Goal: Task Accomplishment & Management: Manage account settings

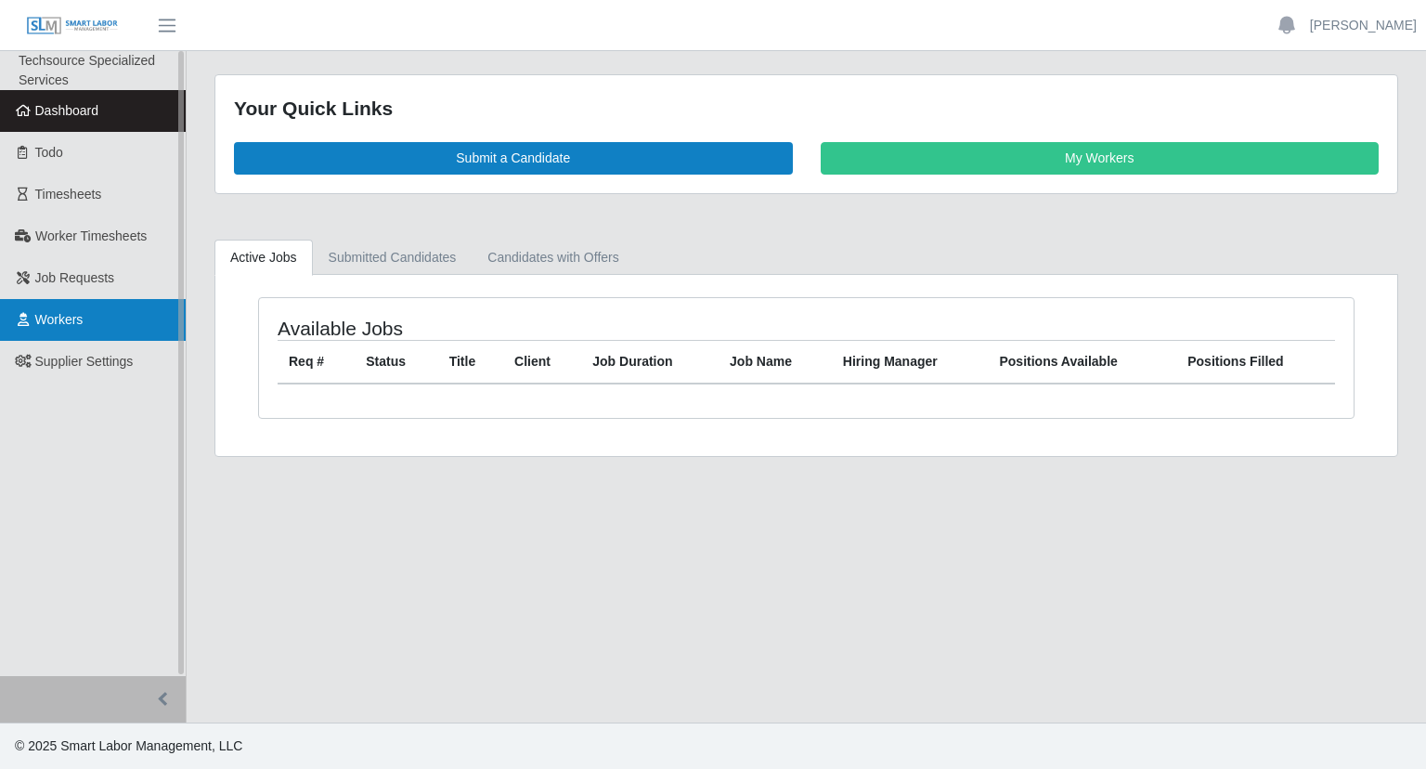
click at [64, 316] on span "Workers" at bounding box center [59, 319] width 48 height 15
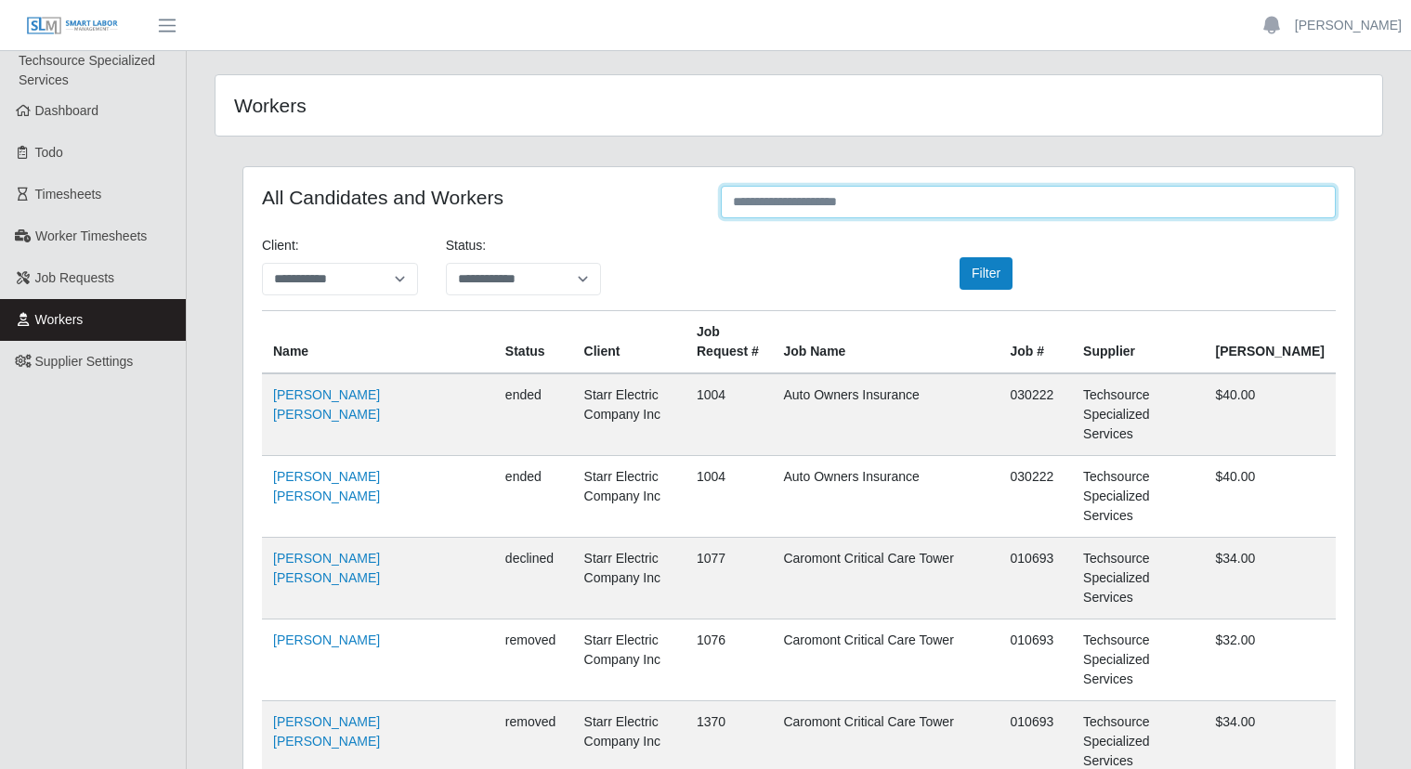
click at [884, 209] on input "text" at bounding box center [1028, 202] width 615 height 33
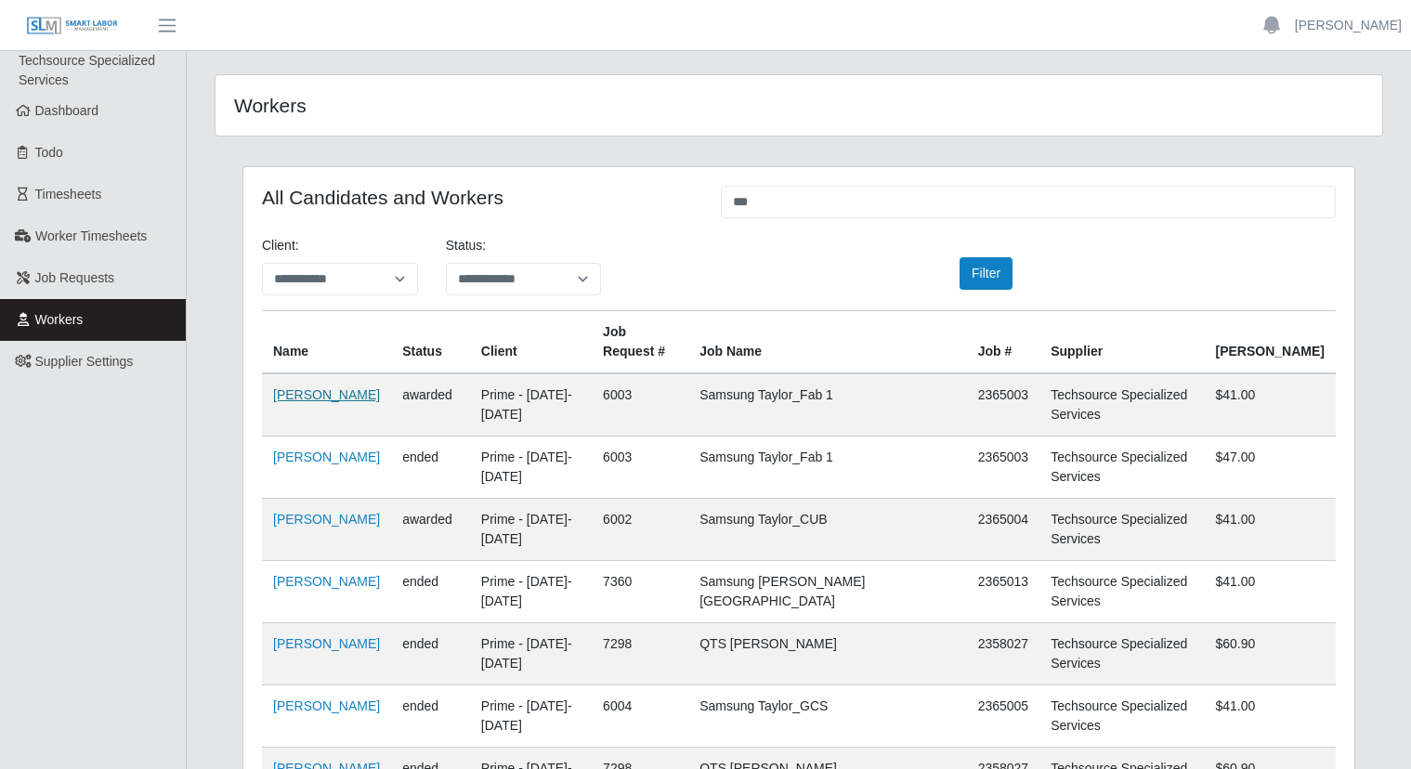
click at [324, 401] on link "Elianet Hernandez Dominguez" at bounding box center [326, 394] width 107 height 15
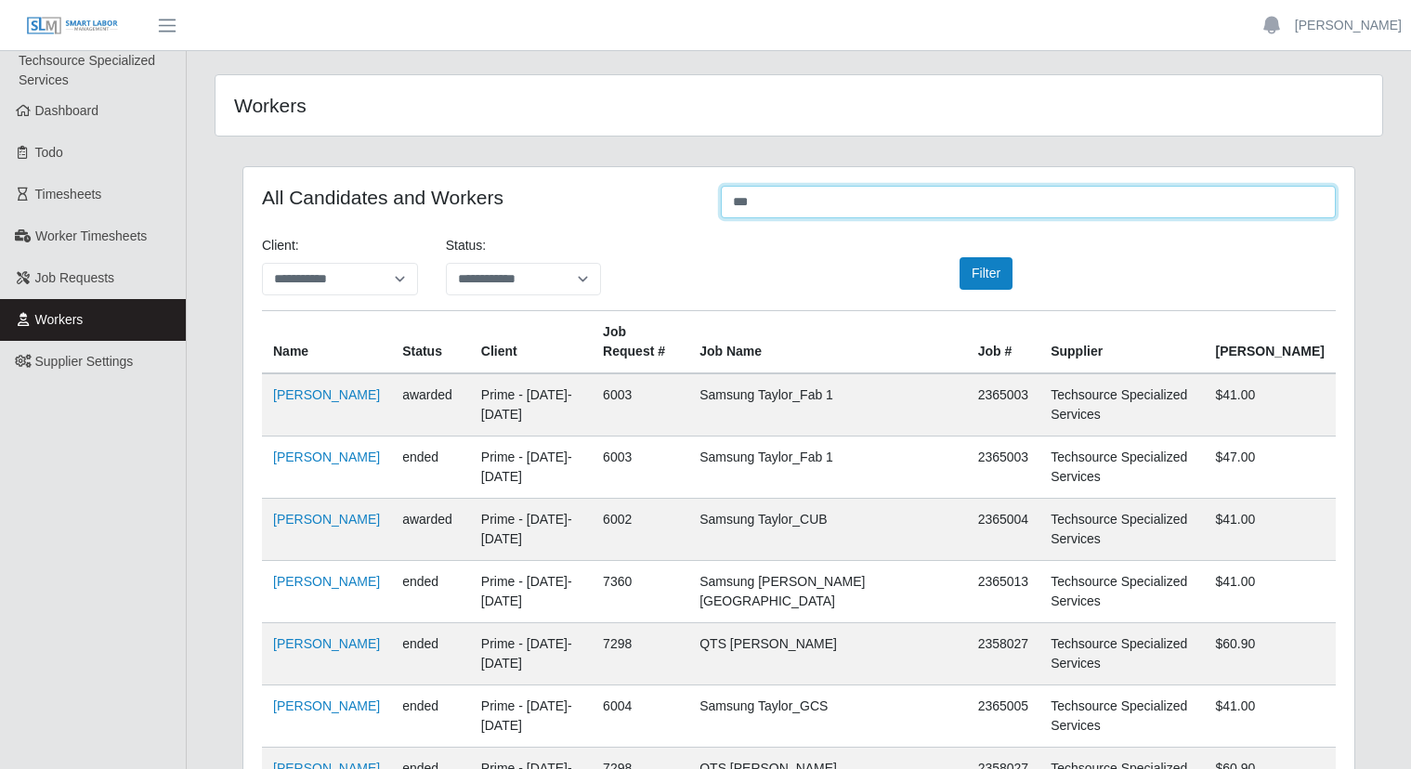
click at [850, 210] on input "***" at bounding box center [1028, 202] width 615 height 33
type input "*"
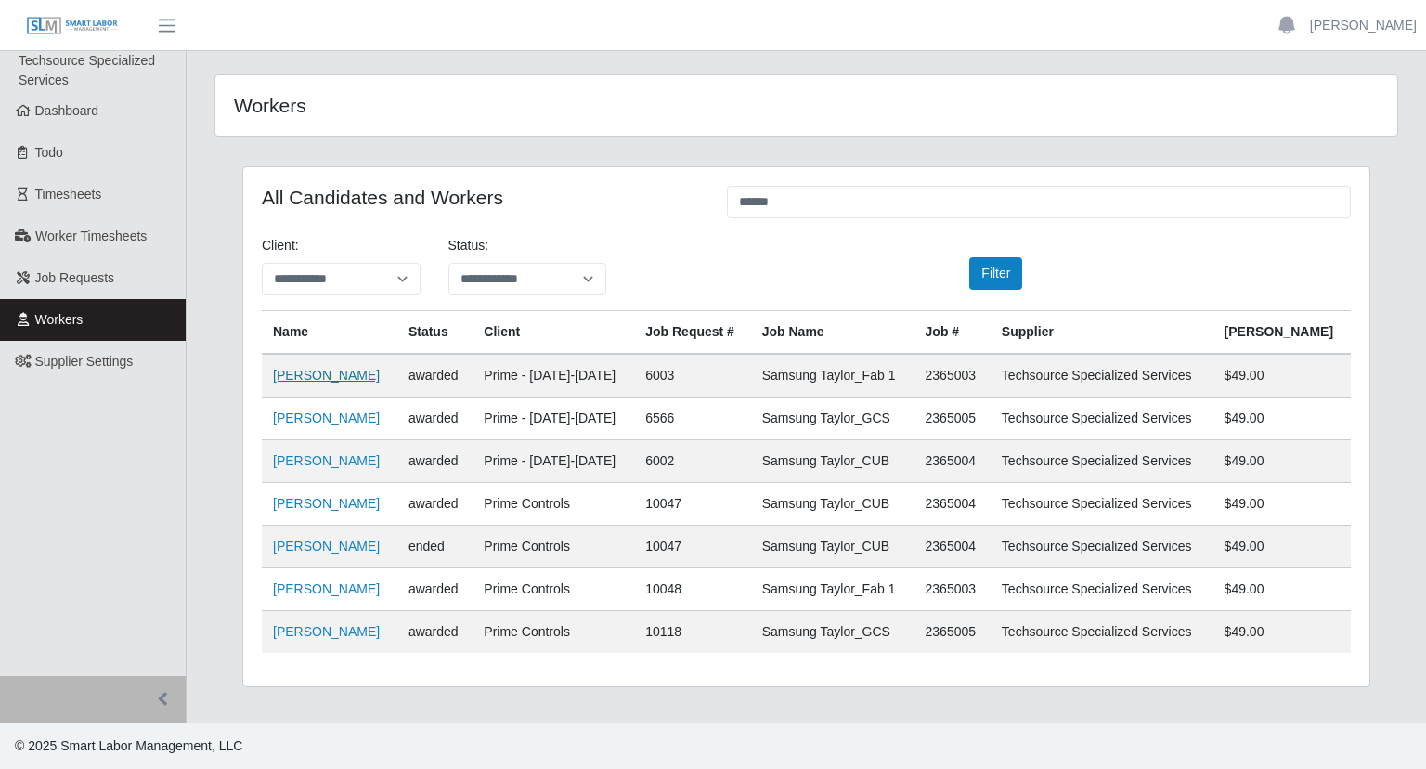
click at [339, 374] on link "Jhonny Rangel" at bounding box center [326, 375] width 107 height 15
click at [290, 375] on link "Jhonny Rangel" at bounding box center [326, 375] width 107 height 15
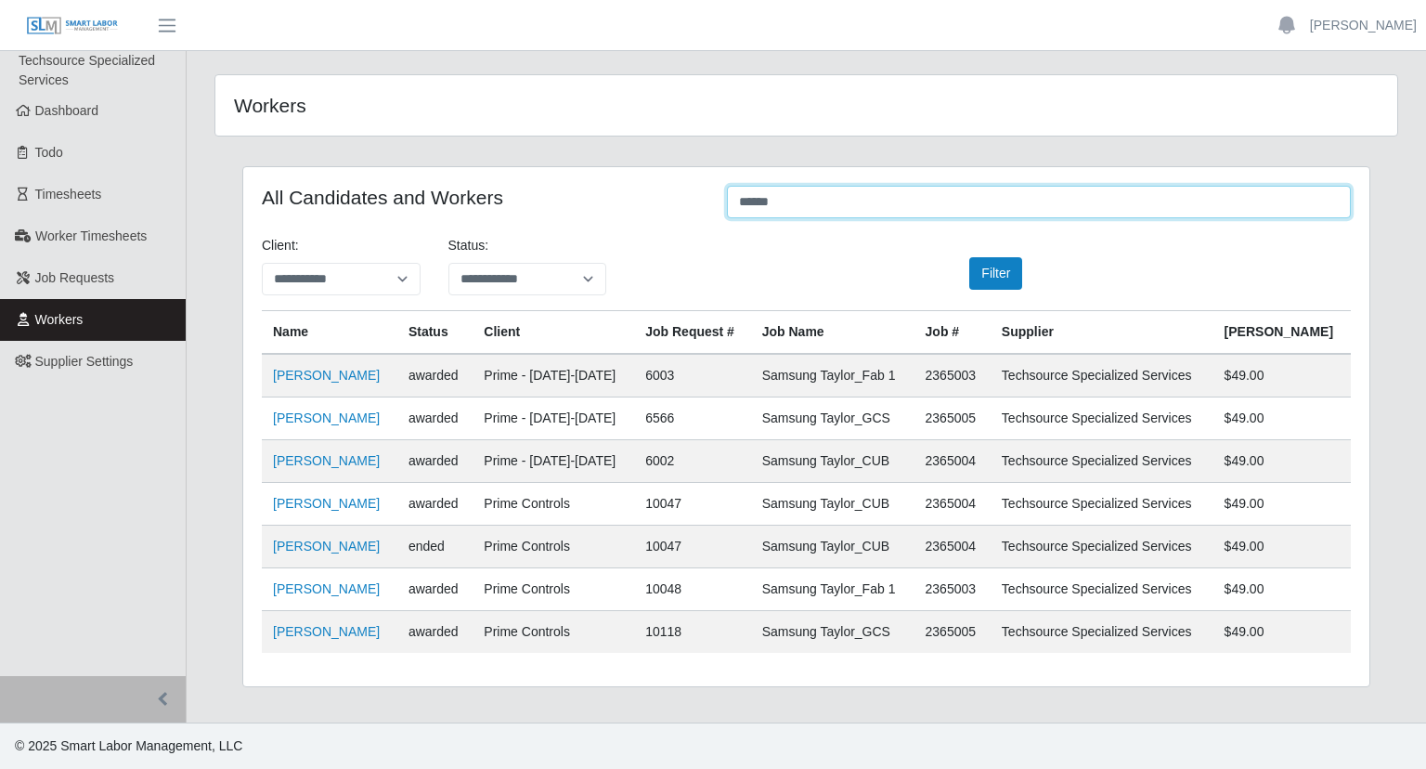
drag, startPoint x: 854, startPoint y: 202, endPoint x: 645, endPoint y: 176, distance: 211.5
click at [727, 186] on input "******" at bounding box center [1039, 202] width 624 height 33
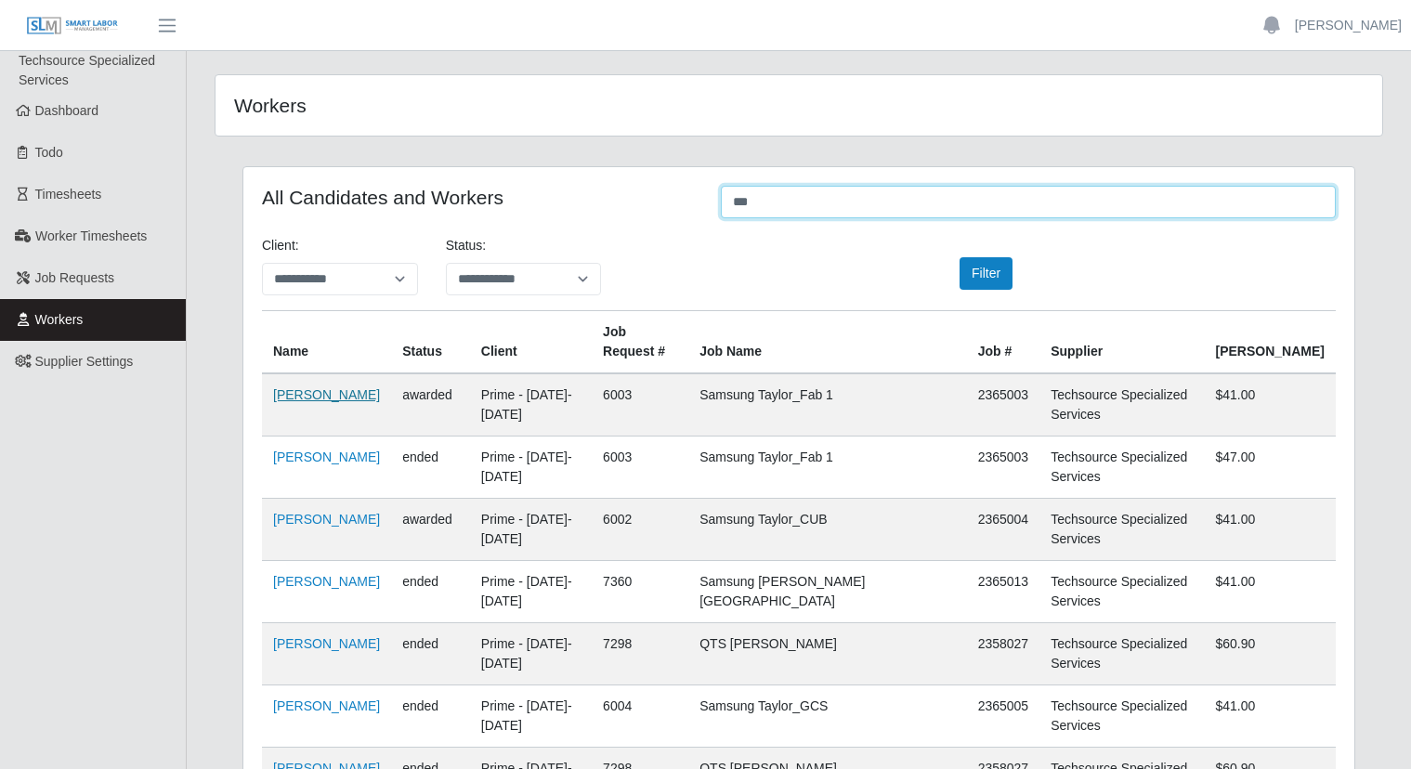
type input "***"
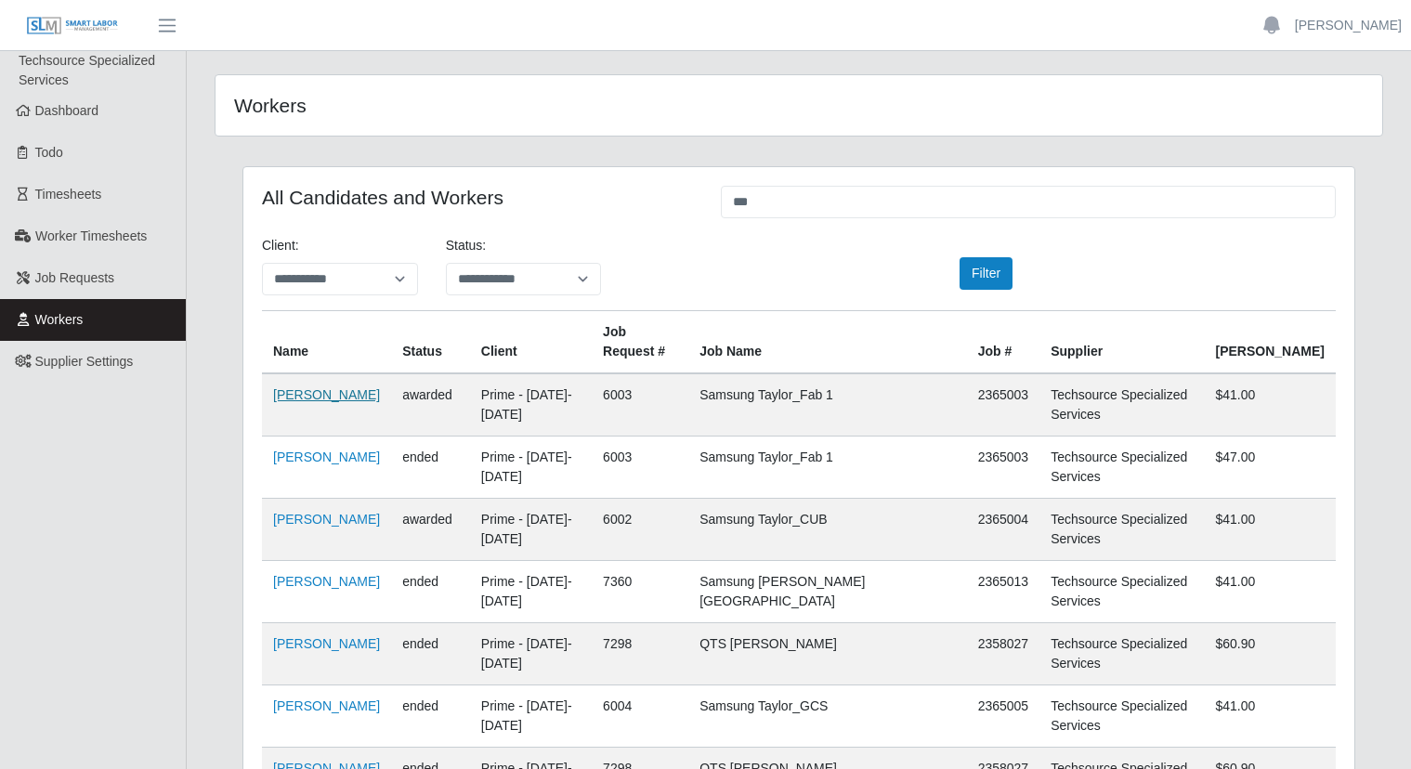
click at [312, 398] on link "Elianet Hernandez Dominguez" at bounding box center [326, 394] width 107 height 15
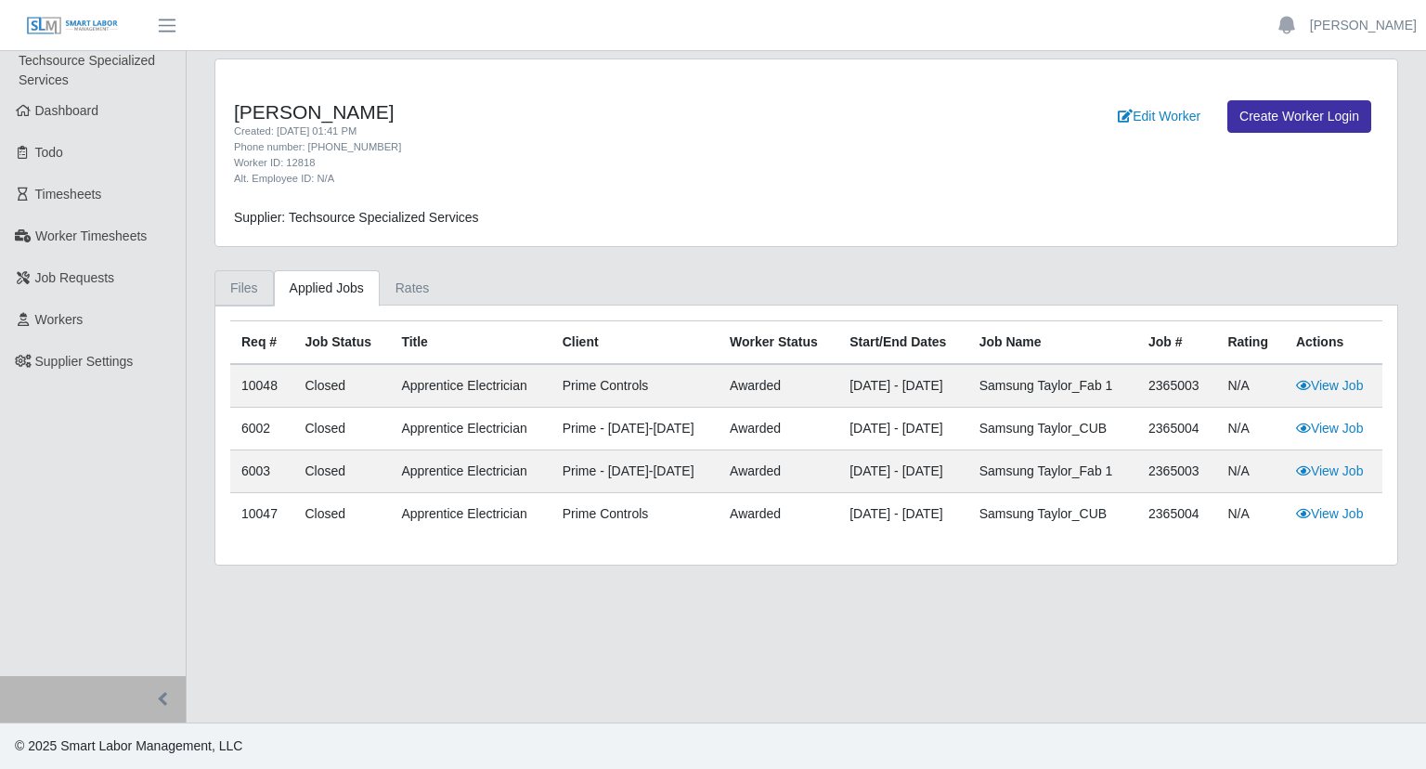
click at [253, 293] on link "Files" at bounding box center [244, 288] width 59 height 36
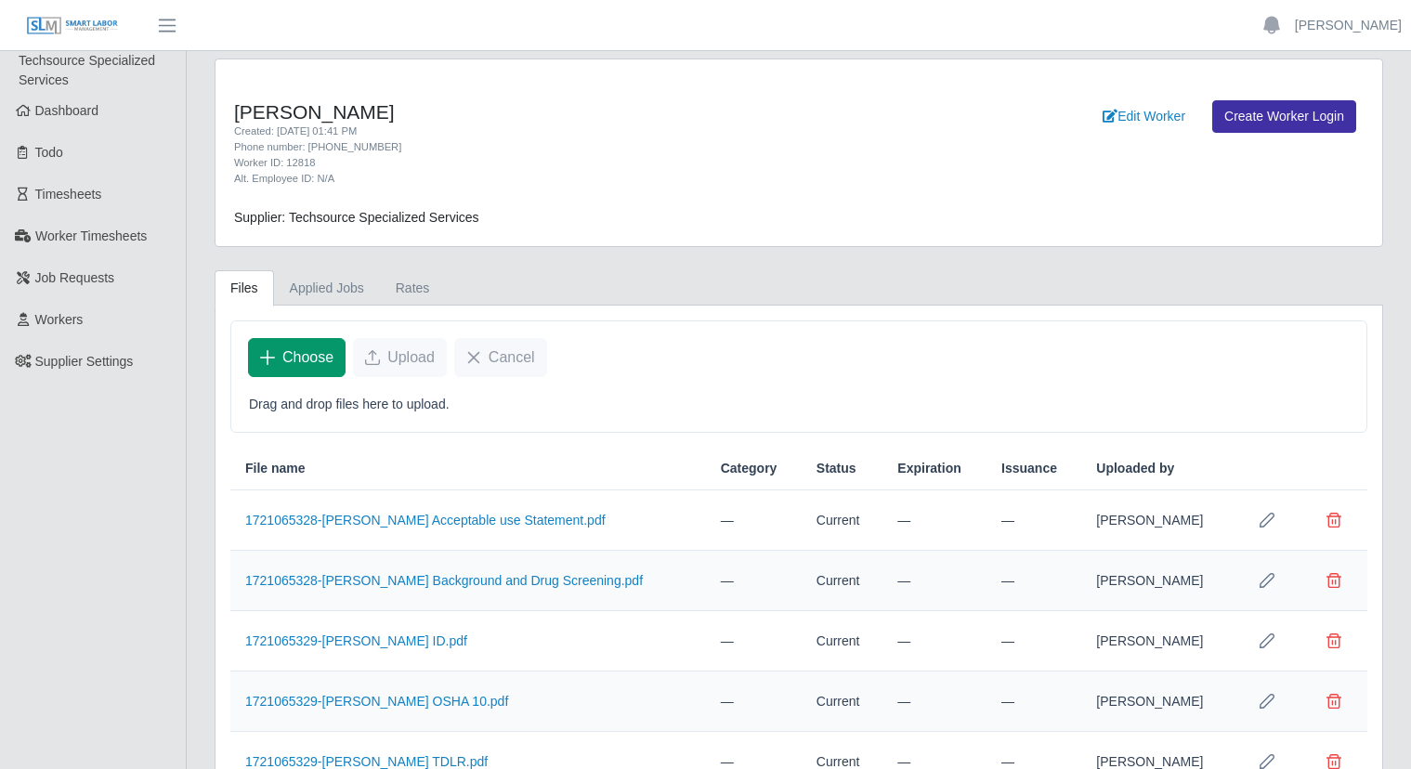
click at [281, 366] on button "Choose" at bounding box center [297, 357] width 98 height 39
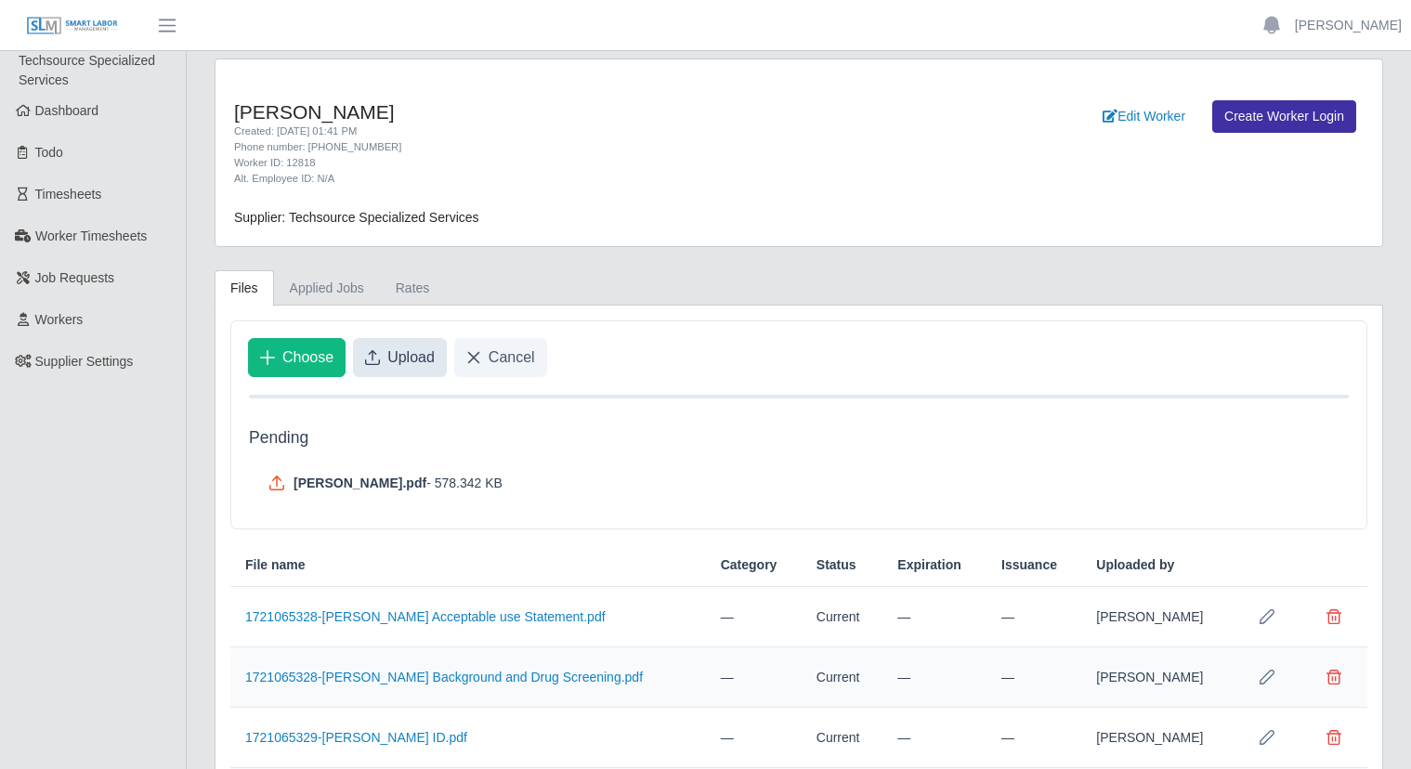
click at [400, 359] on span "Upload" at bounding box center [410, 357] width 47 height 22
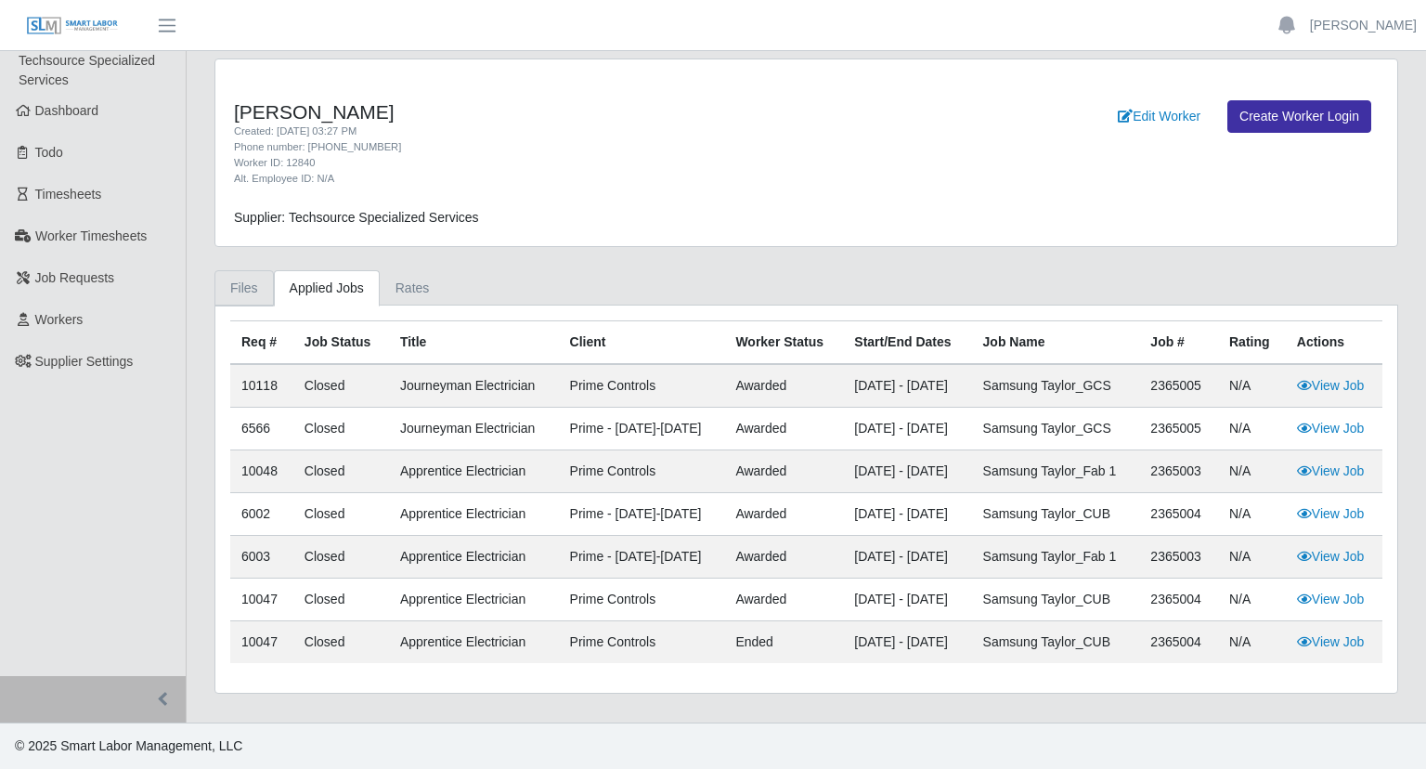
click at [244, 298] on link "Files" at bounding box center [244, 288] width 59 height 36
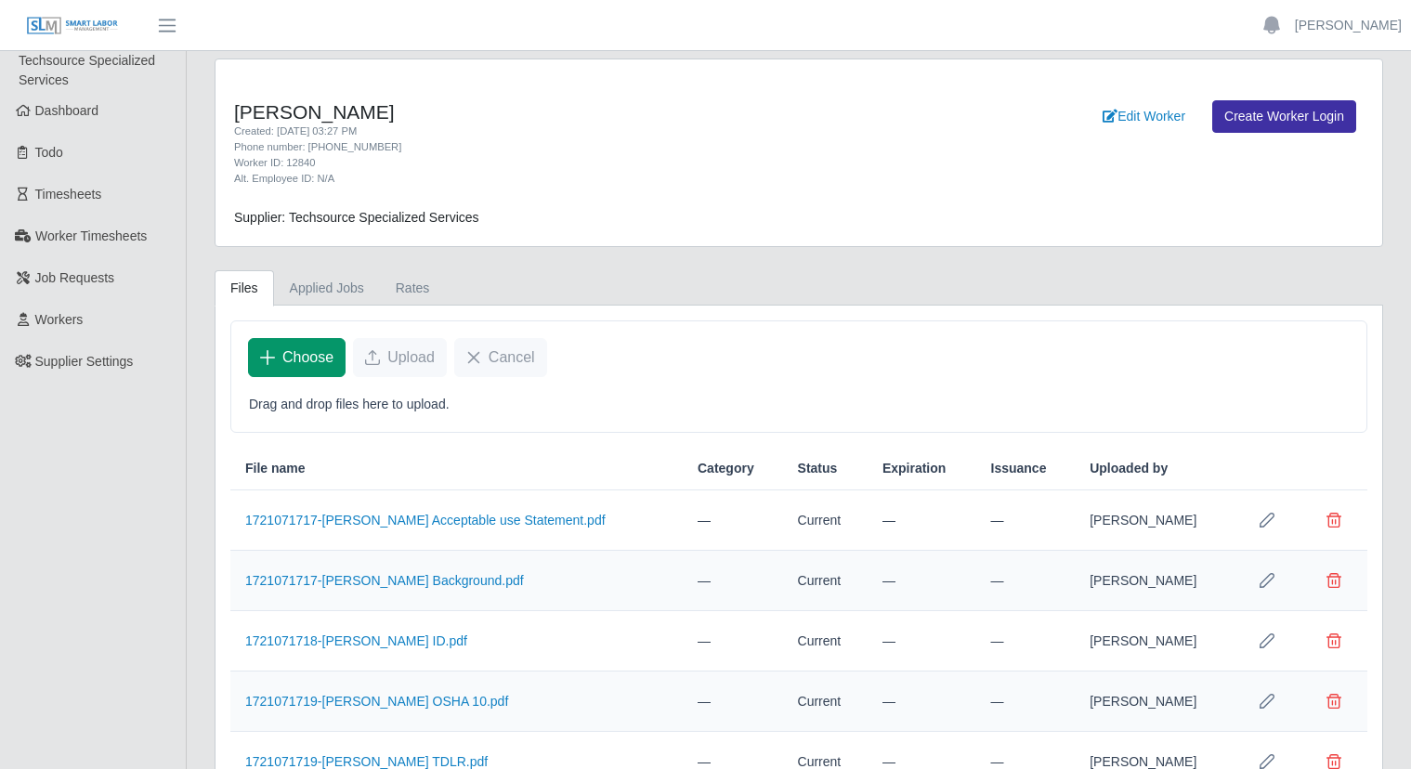
click at [285, 357] on span "Choose" at bounding box center [307, 357] width 51 height 22
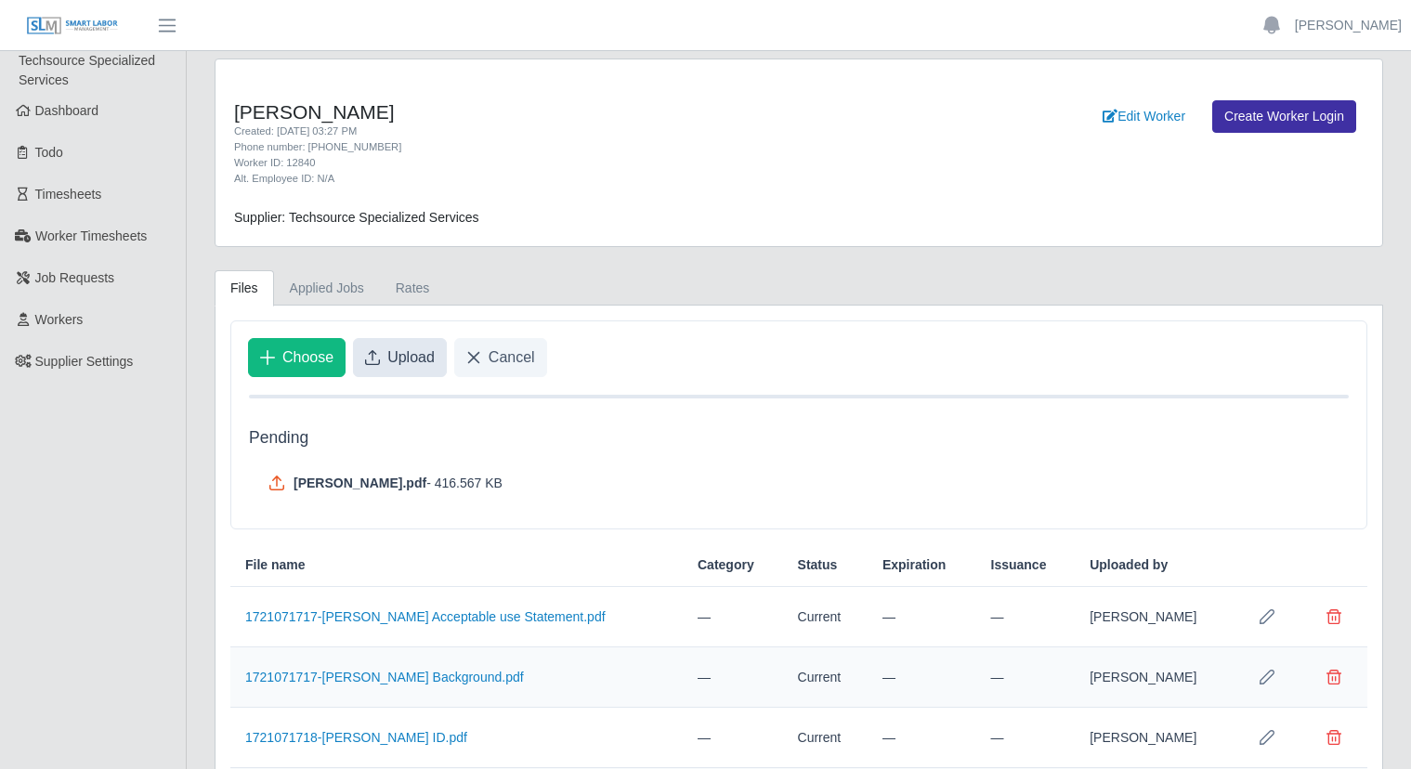
click at [392, 341] on button "Upload" at bounding box center [400, 357] width 94 height 39
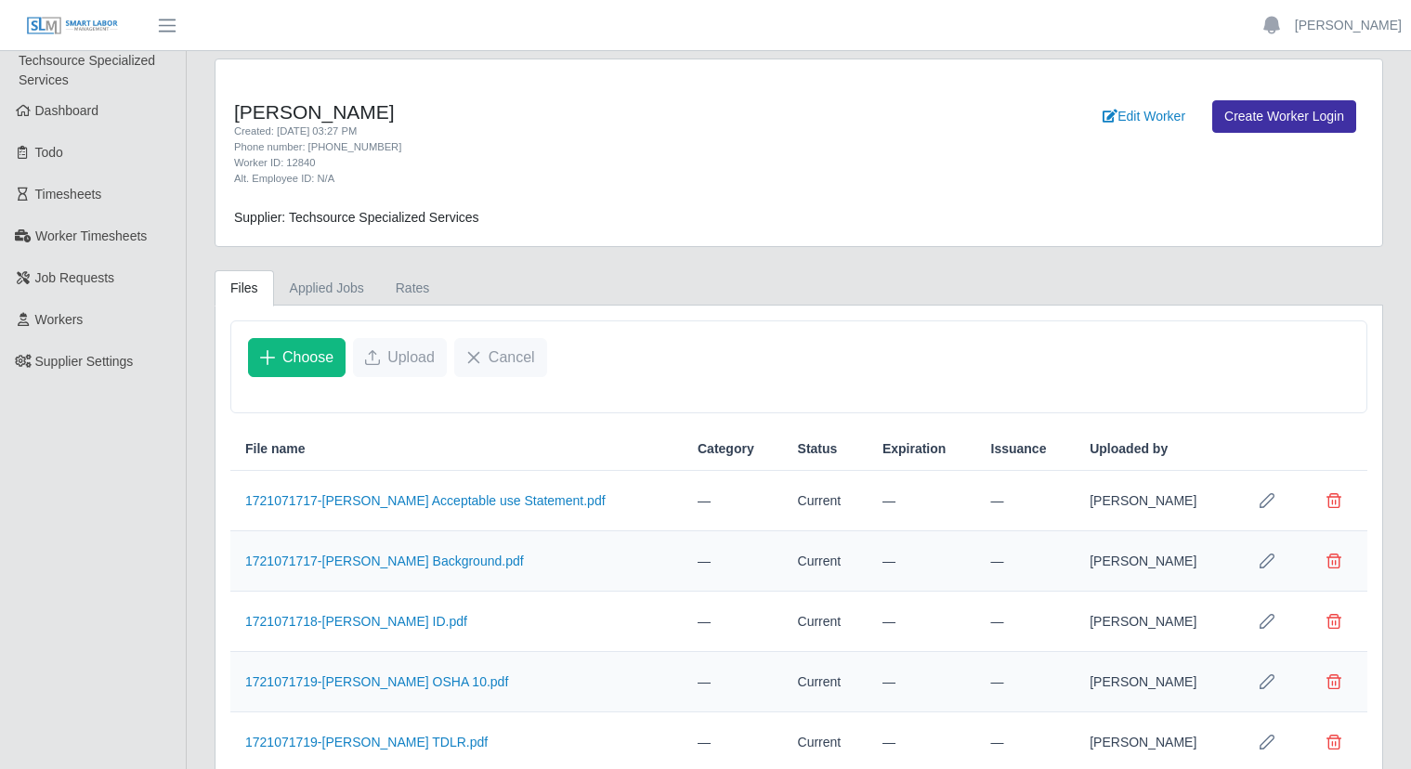
scroll to position [248, 0]
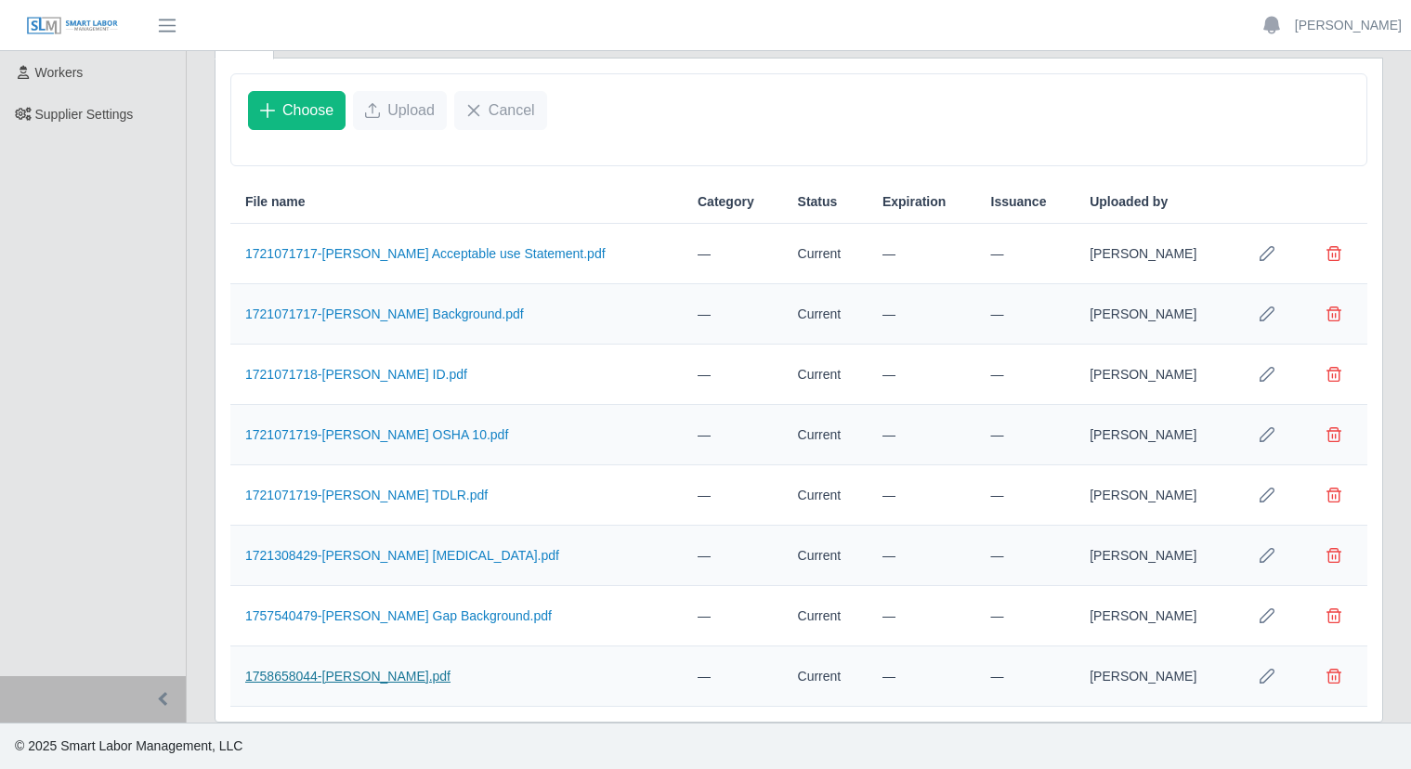
click at [353, 679] on link "1758658044-[PERSON_NAME].pdf" at bounding box center [347, 676] width 205 height 15
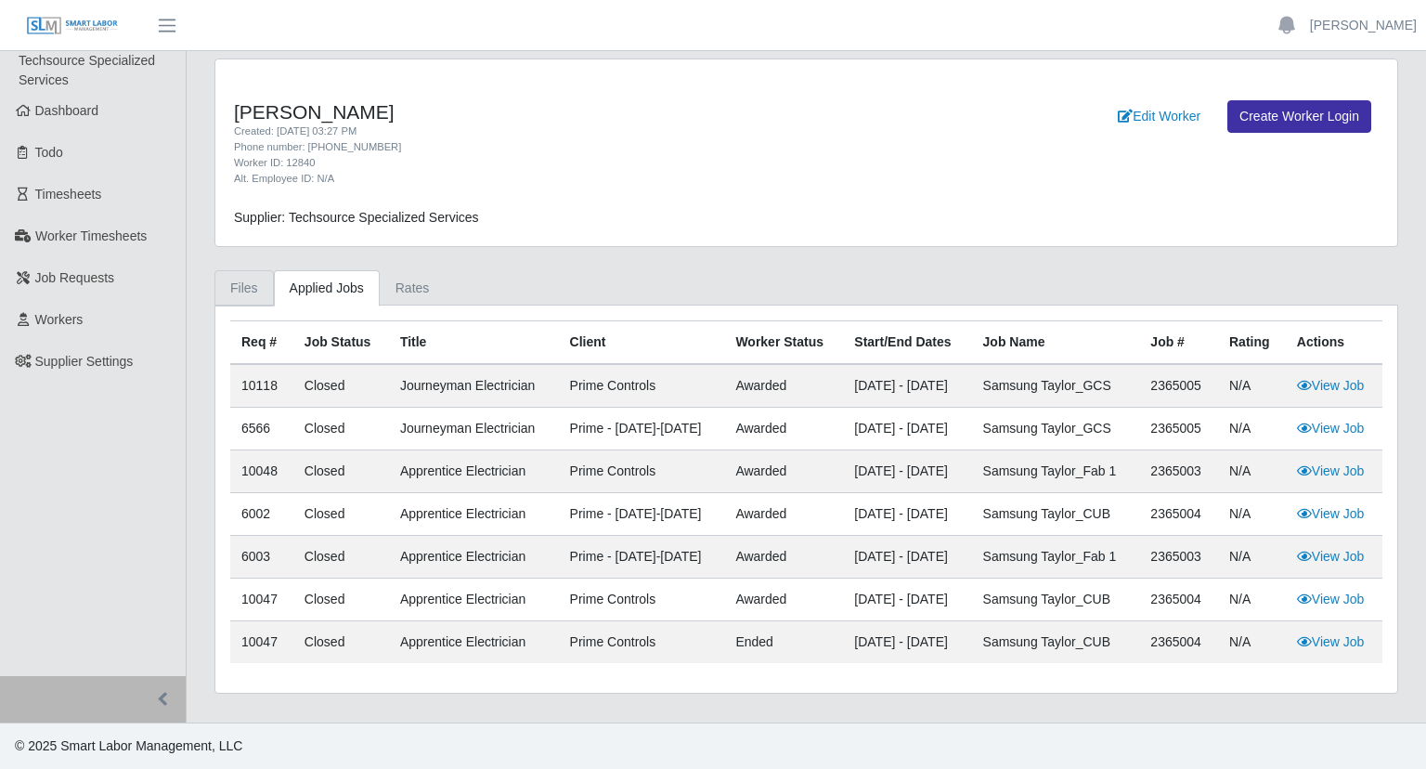
click at [261, 286] on link "Files" at bounding box center [244, 288] width 59 height 36
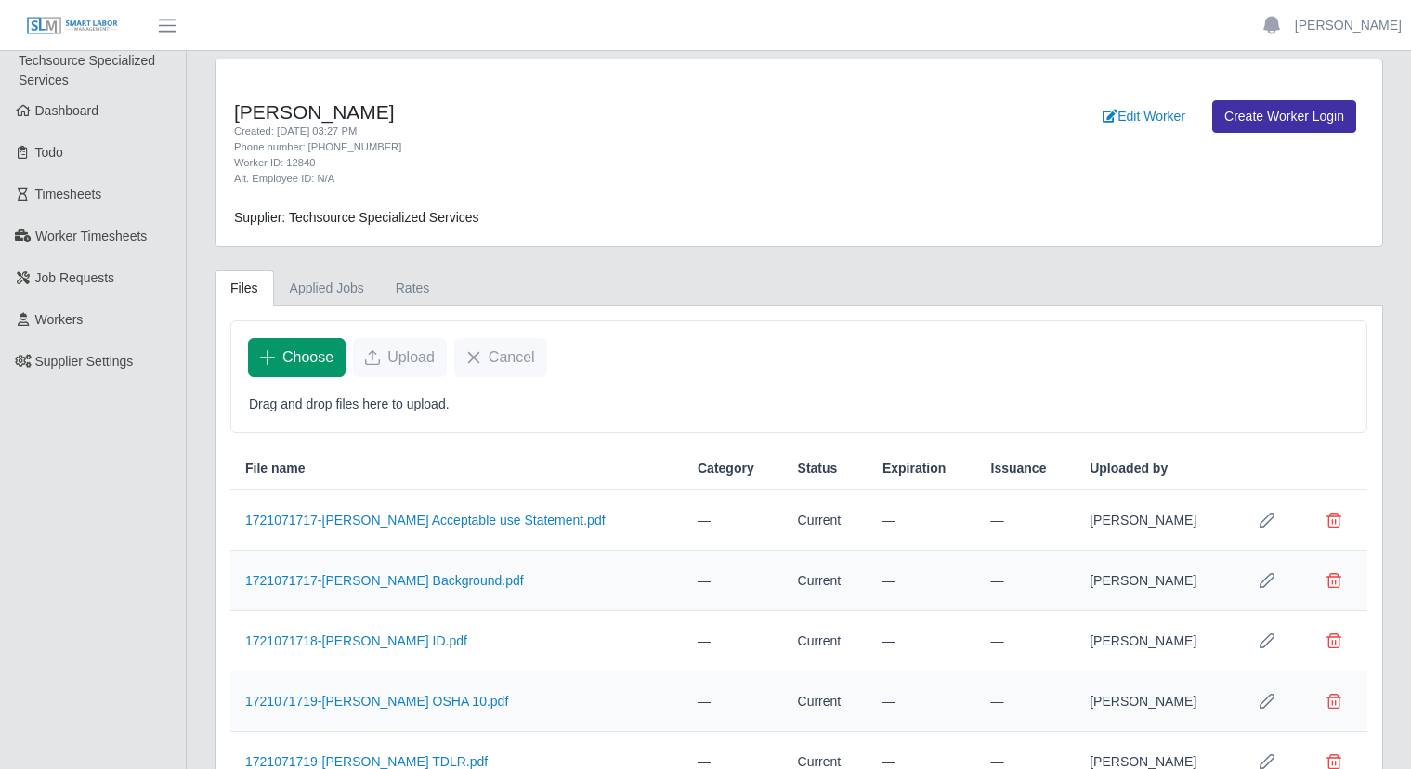
click at [318, 348] on span "Choose" at bounding box center [307, 357] width 51 height 22
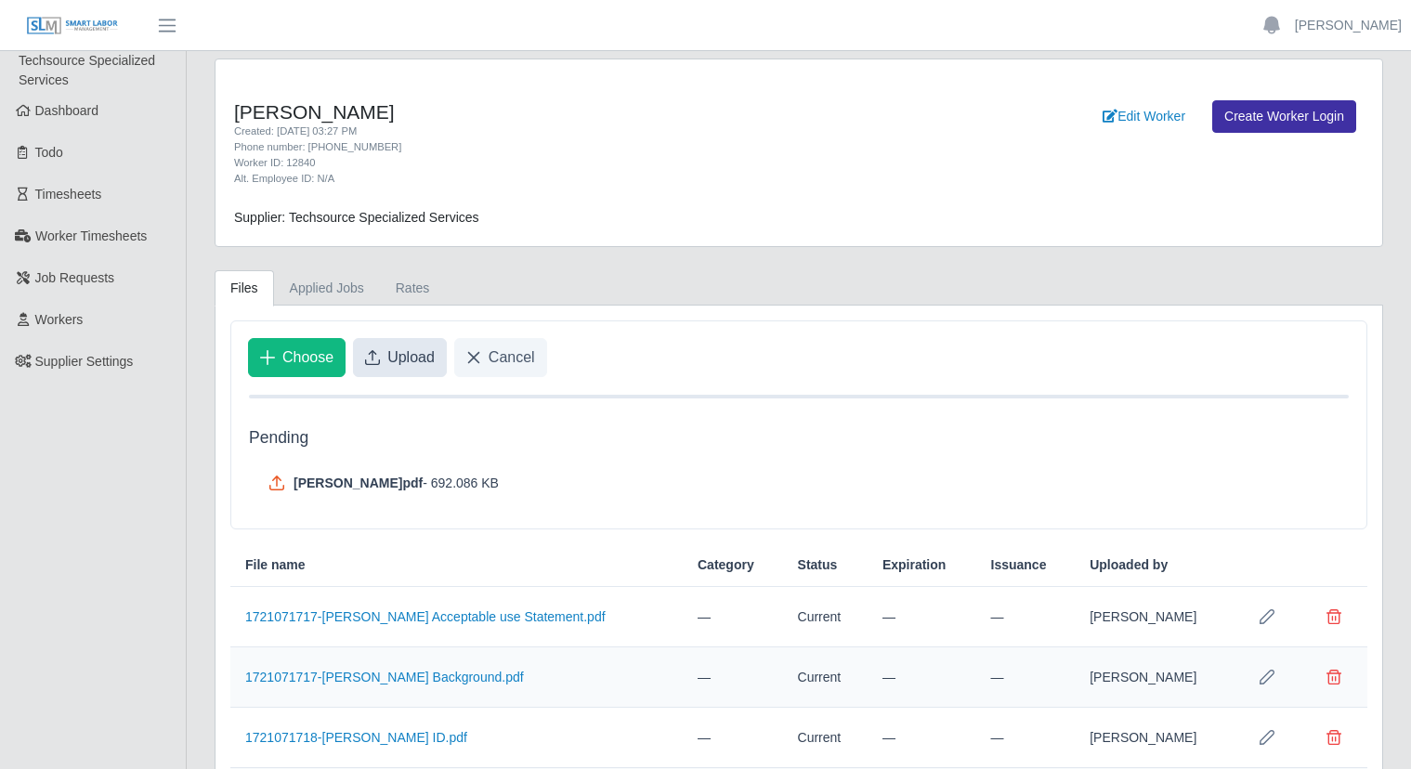
click at [382, 352] on button "Upload" at bounding box center [400, 357] width 94 height 39
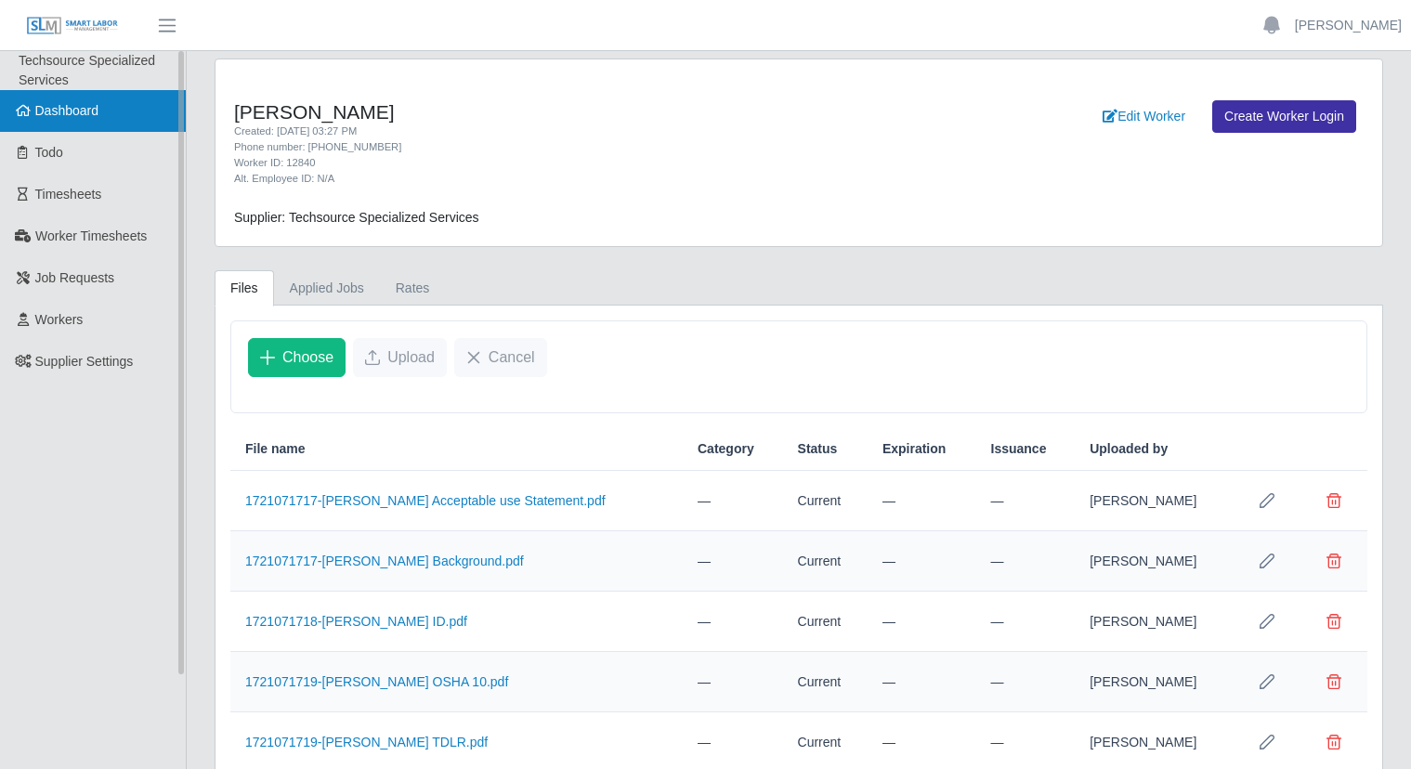
click at [81, 118] on span "Dashboard" at bounding box center [67, 110] width 64 height 15
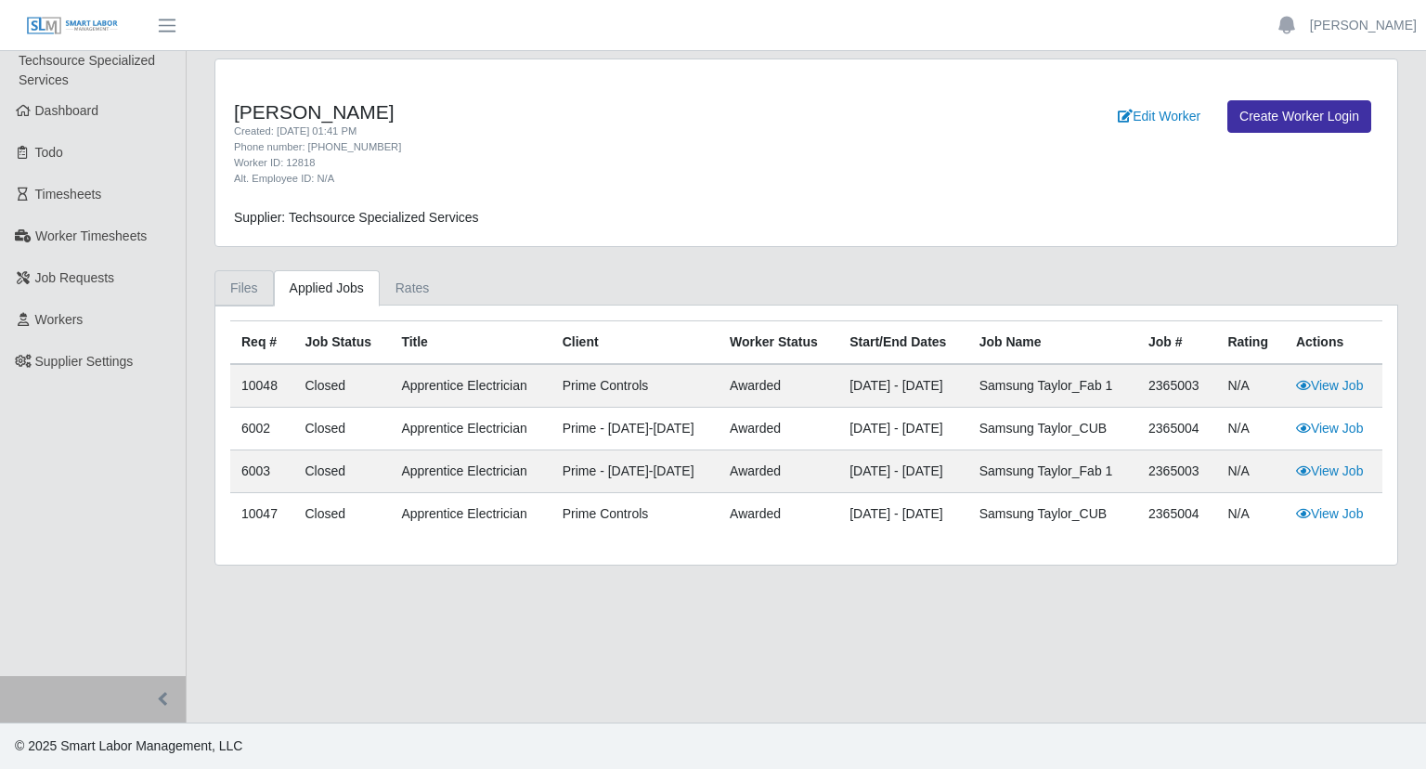
click at [239, 279] on link "Files" at bounding box center [244, 288] width 59 height 36
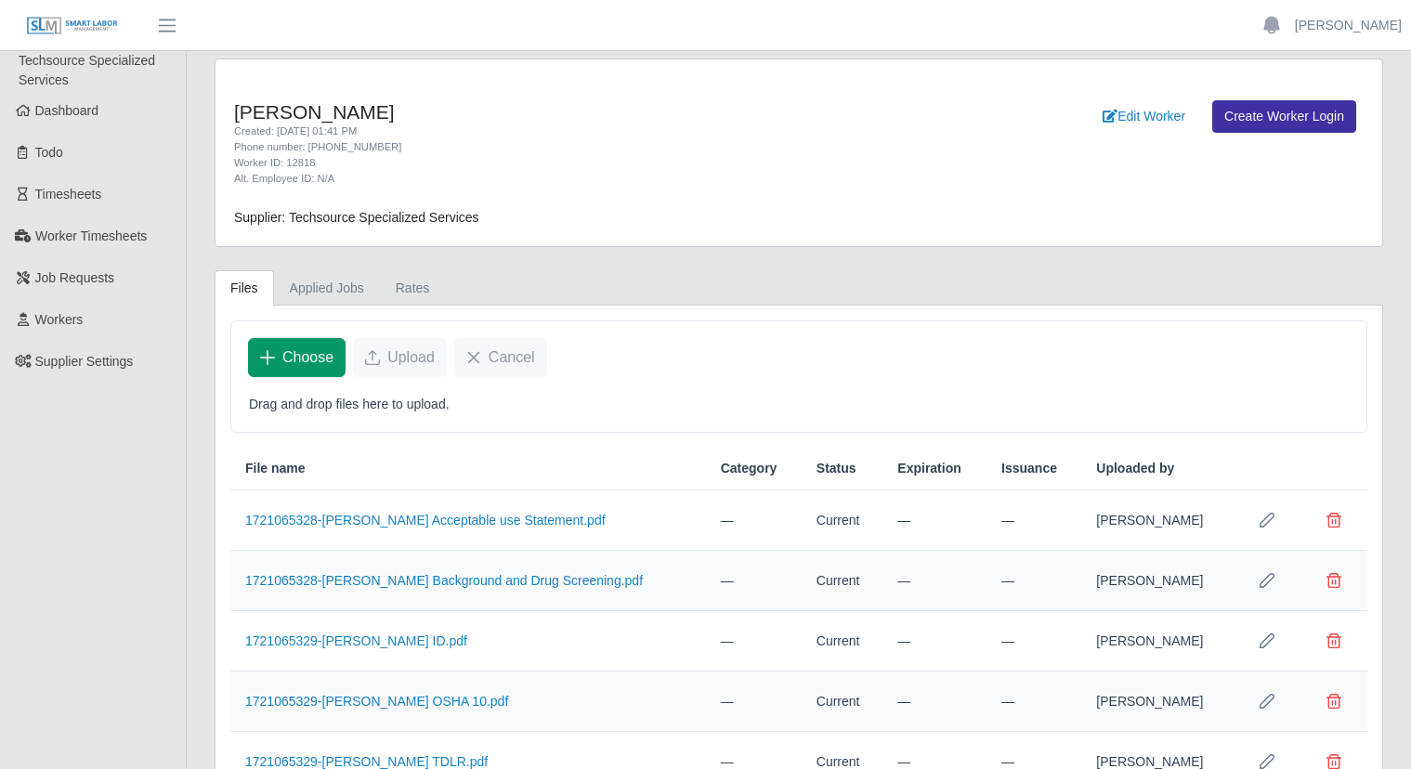
click at [316, 367] on span "Choose" at bounding box center [307, 357] width 51 height 22
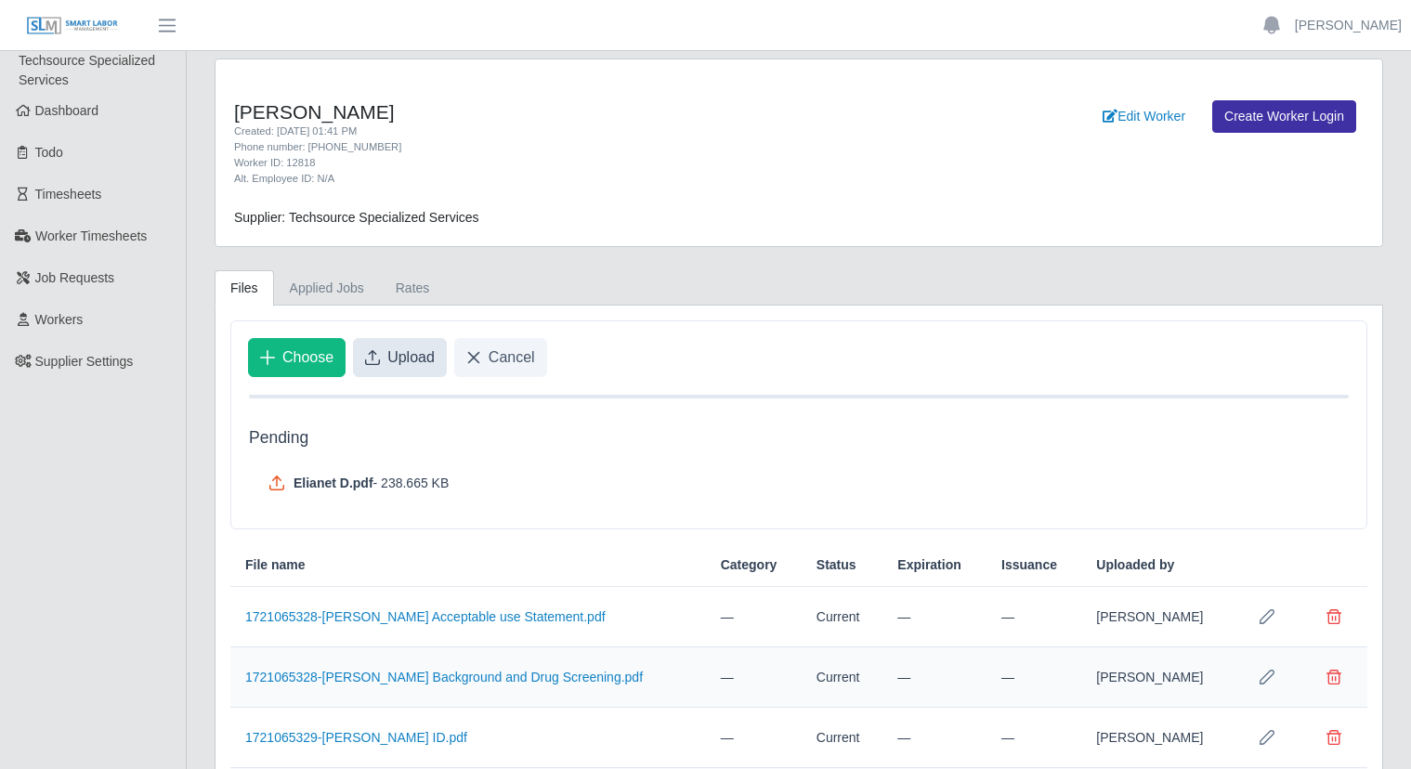
click at [391, 361] on span "Upload" at bounding box center [410, 357] width 47 height 22
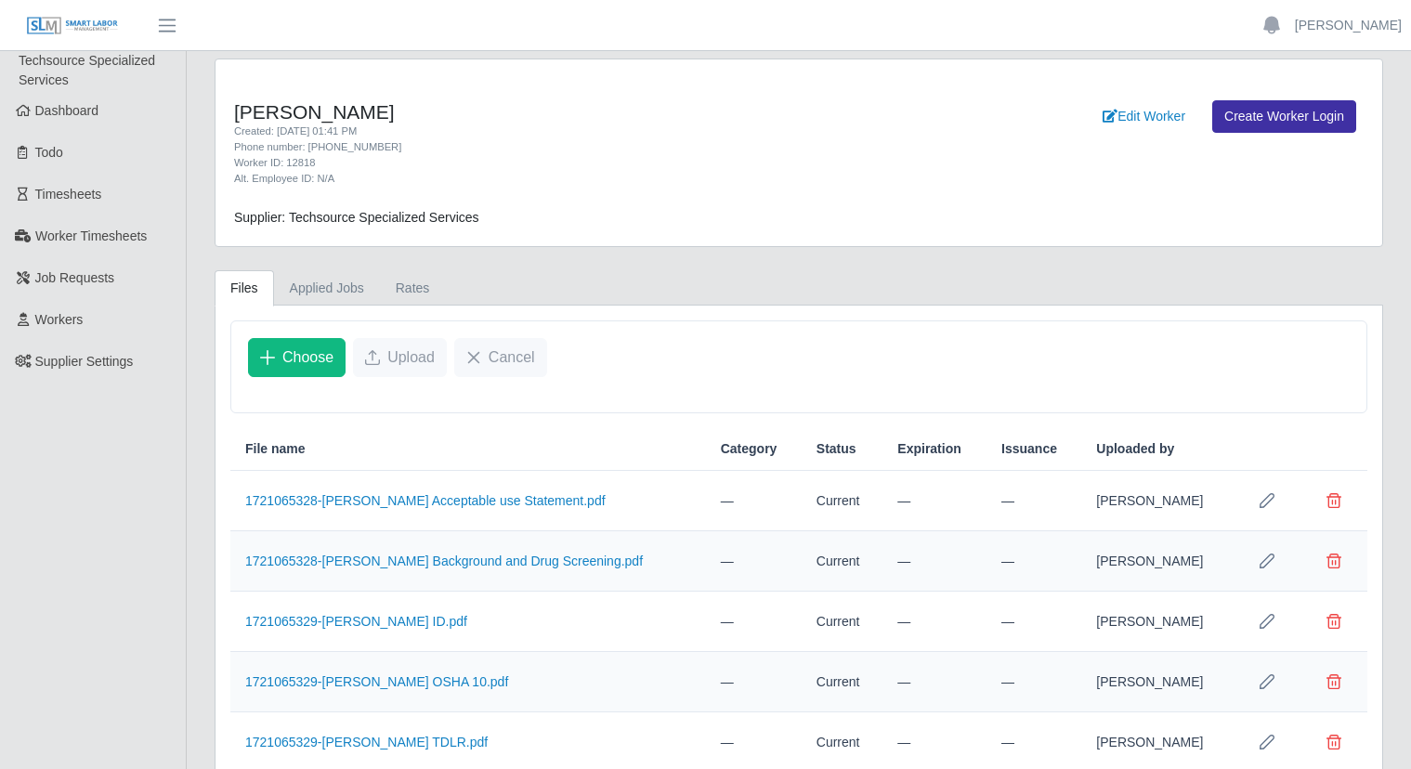
scroll to position [248, 0]
